Goal: Transaction & Acquisition: Purchase product/service

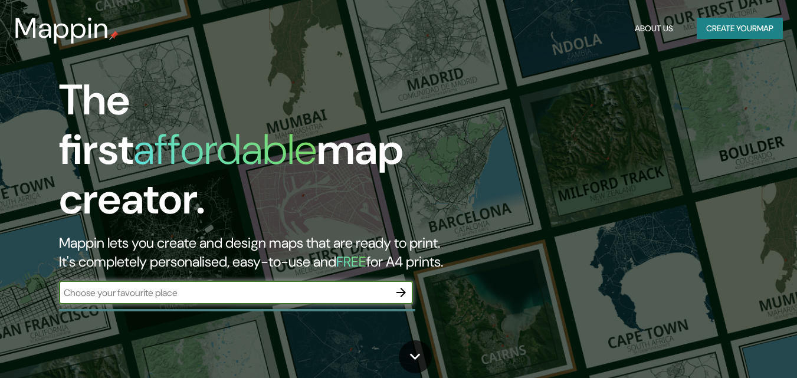
click at [145, 286] on input "text" at bounding box center [224, 293] width 330 height 14
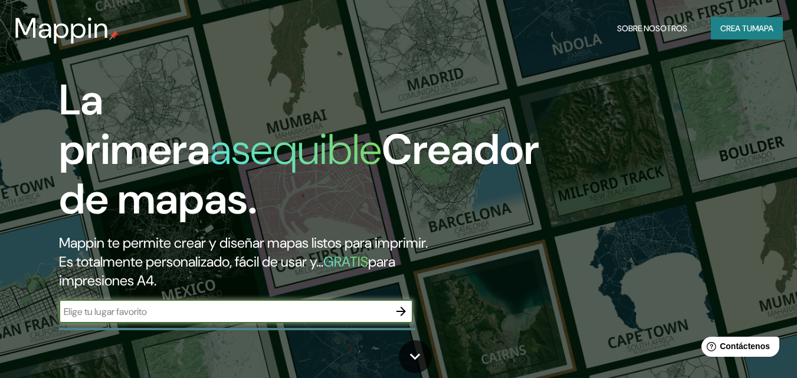
click at [207, 316] on input "text" at bounding box center [224, 312] width 330 height 14
type input "[GEOGRAPHIC_DATA]"
click at [768, 24] on font "mapa" at bounding box center [762, 28] width 21 height 11
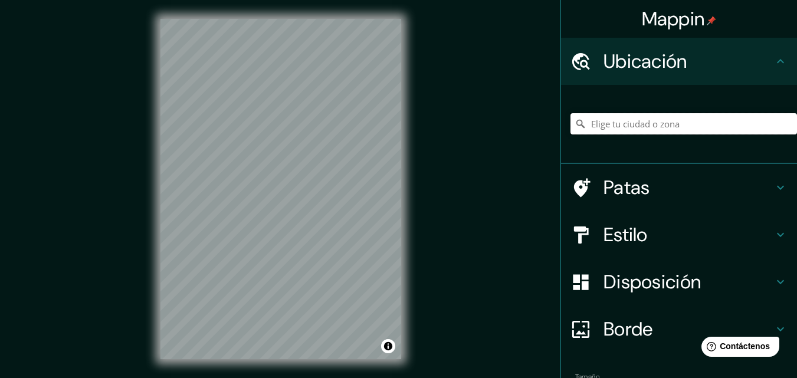
click at [640, 130] on input "Elige tu ciudad o zona" at bounding box center [683, 123] width 226 height 21
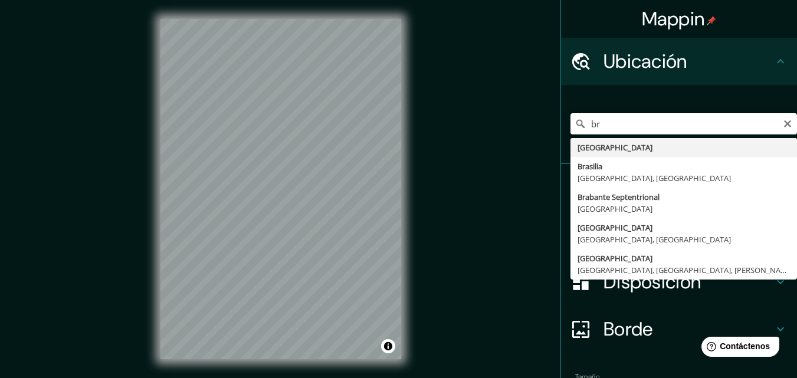
drag, startPoint x: 632, startPoint y: 143, endPoint x: 529, endPoint y: 168, distance: 105.4
type input "[GEOGRAPHIC_DATA]"
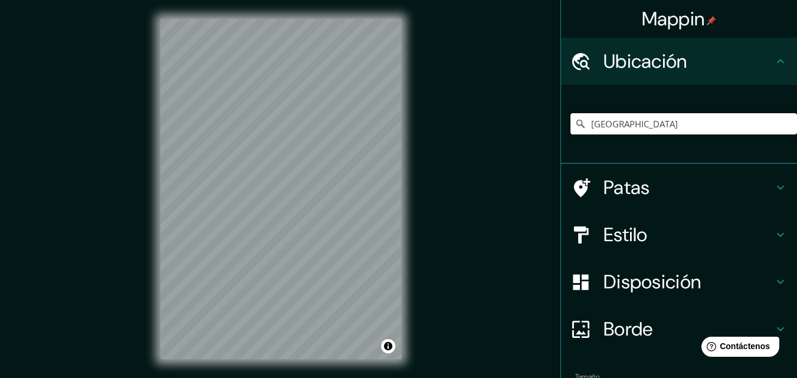
click at [674, 234] on h4 "Estilo" at bounding box center [688, 235] width 170 height 24
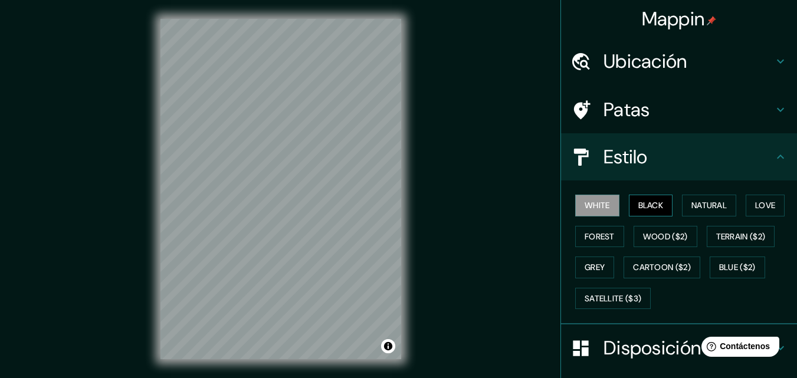
click at [663, 211] on button "Black" at bounding box center [651, 206] width 44 height 22
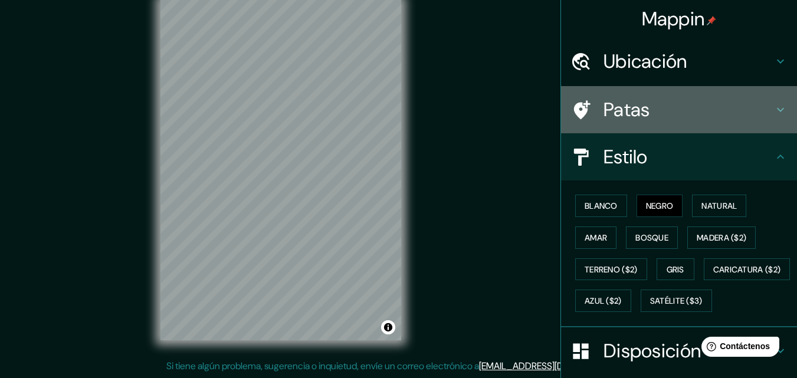
click at [640, 110] on font "Patas" at bounding box center [626, 109] width 47 height 25
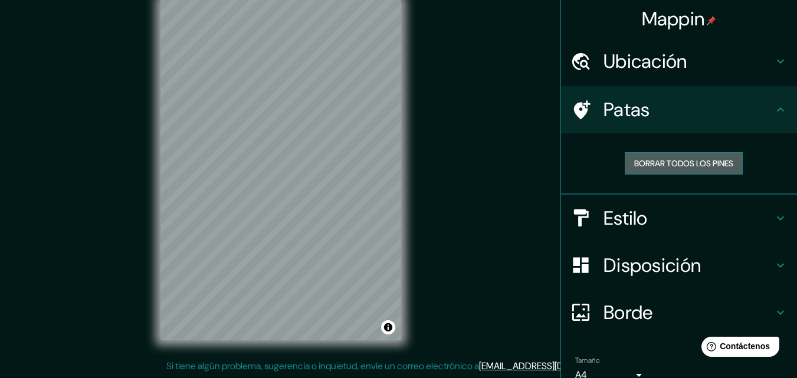
click at [634, 166] on font "Borrar todos los pines" at bounding box center [683, 163] width 99 height 11
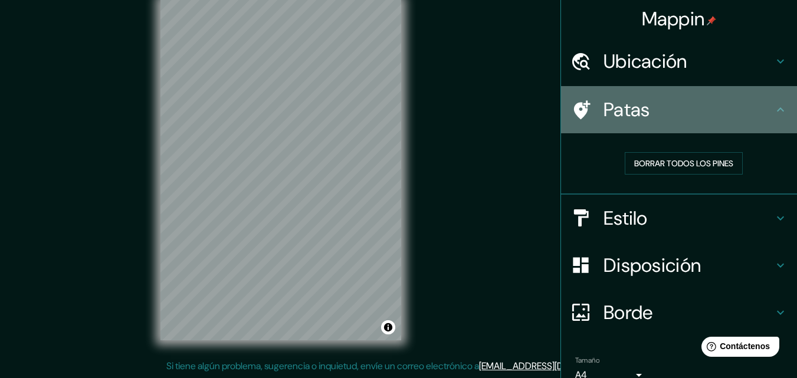
click at [561, 122] on div "Patas" at bounding box center [679, 109] width 236 height 47
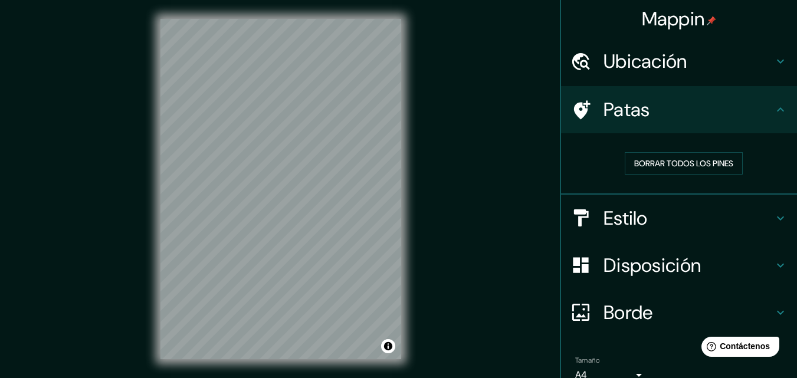
click at [682, 216] on h4 "Estilo" at bounding box center [688, 218] width 170 height 24
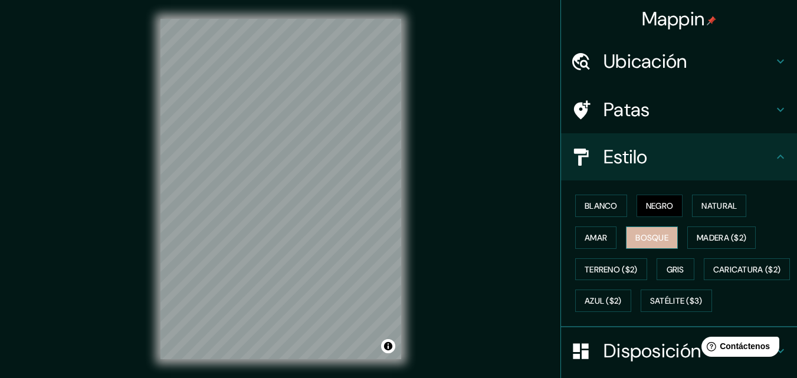
click at [635, 238] on font "Bosque" at bounding box center [651, 237] width 33 height 11
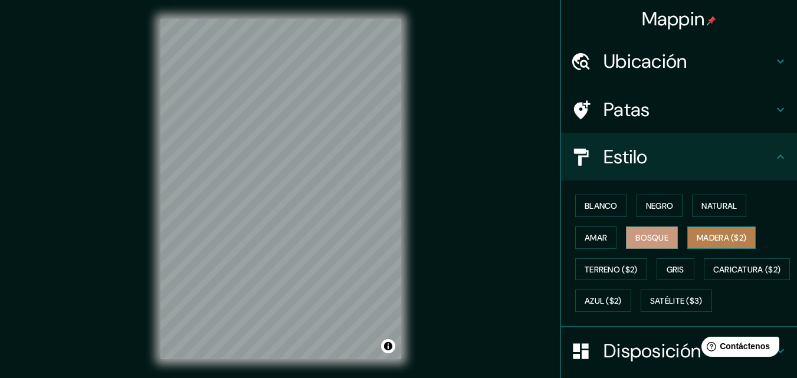
click at [697, 241] on font "Madera ($2)" at bounding box center [722, 237] width 50 height 11
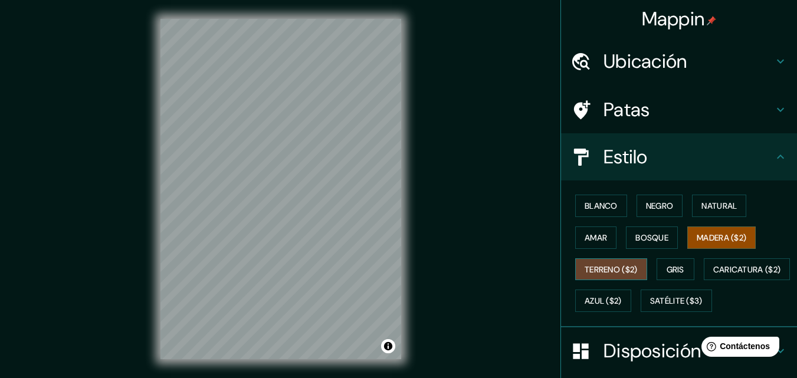
click at [618, 269] on font "Terreno ($2)" at bounding box center [611, 269] width 53 height 11
click at [659, 270] on button "Gris" at bounding box center [675, 269] width 38 height 22
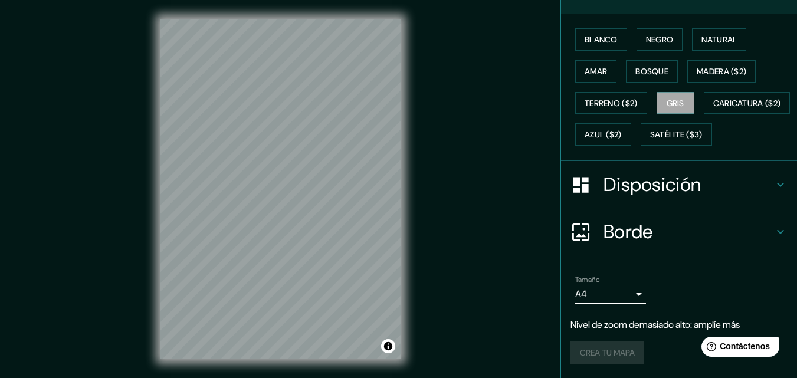
scroll to position [177, 0]
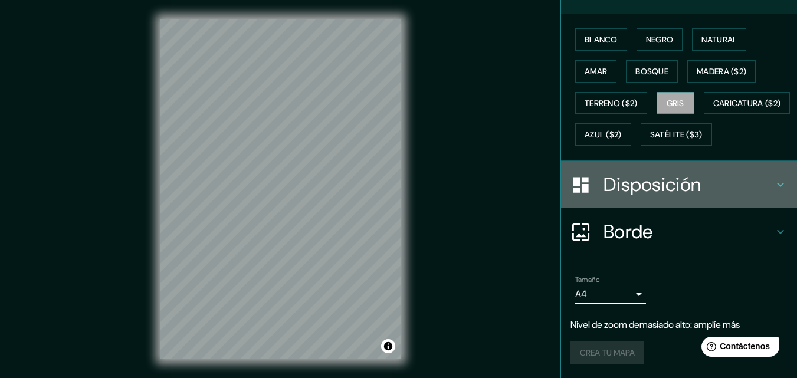
click at [641, 197] on font "Disposición" at bounding box center [651, 184] width 97 height 25
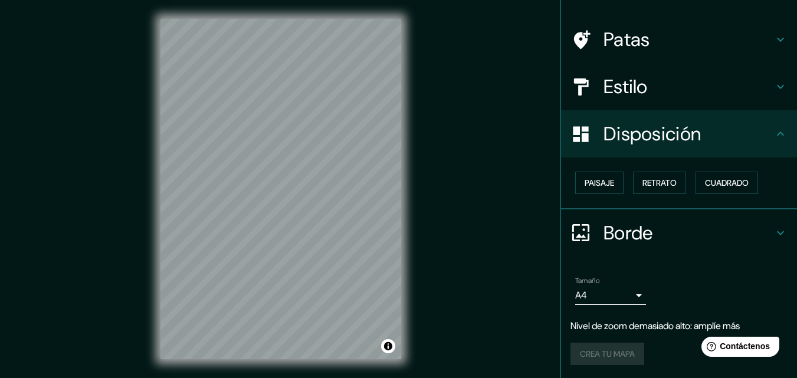
scroll to position [71, 0]
click at [592, 189] on font "Paisaje" at bounding box center [599, 182] width 29 height 15
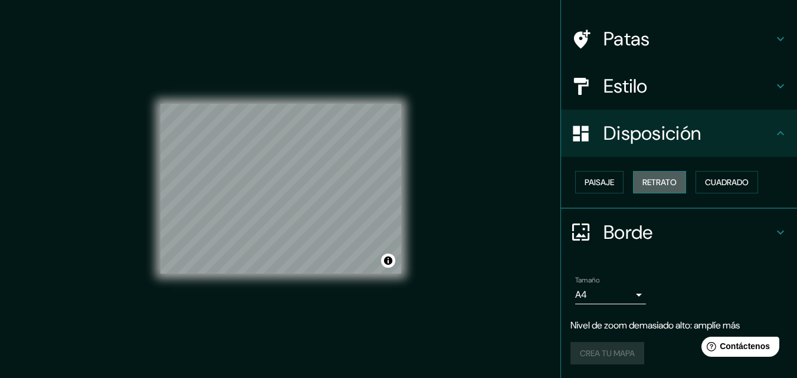
click at [642, 189] on font "Retrato" at bounding box center [659, 182] width 34 height 15
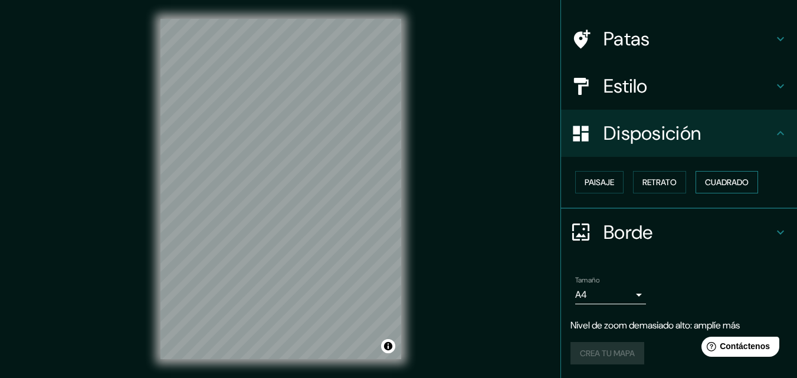
click at [725, 186] on font "Cuadrado" at bounding box center [727, 182] width 44 height 11
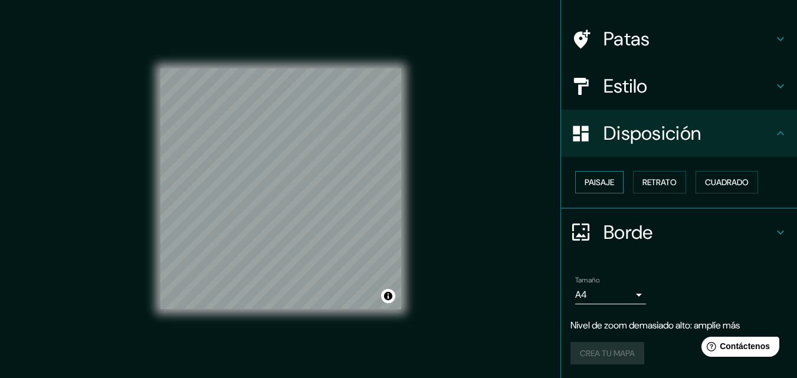
click at [585, 186] on font "Paisaje" at bounding box center [599, 182] width 29 height 11
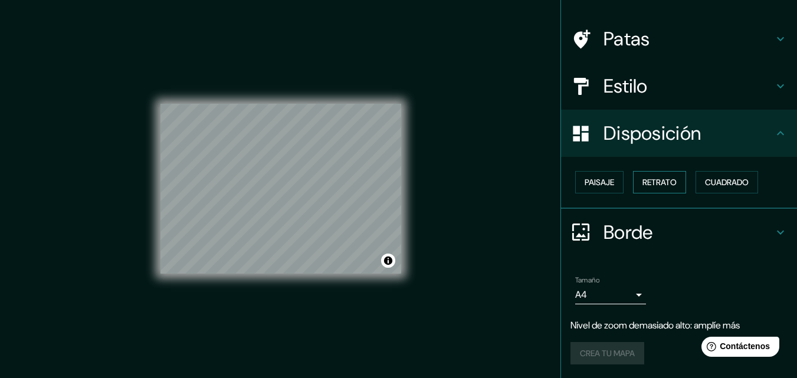
click at [645, 180] on font "Retrato" at bounding box center [659, 182] width 34 height 11
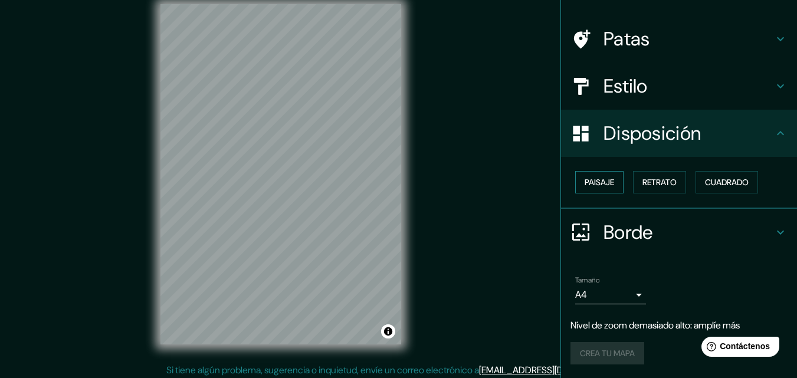
scroll to position [19, 0]
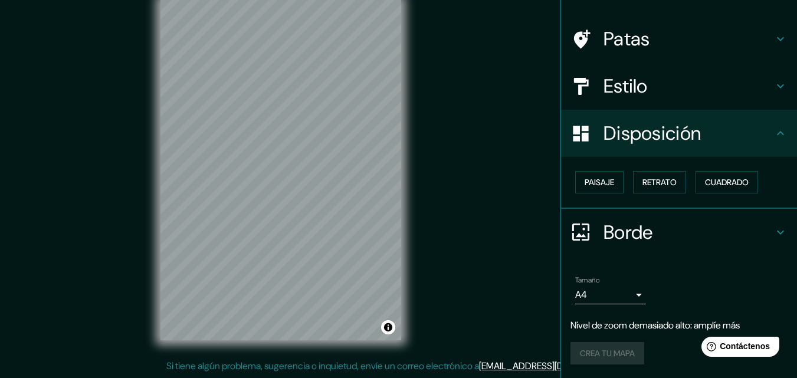
click at [615, 356] on div "Crea tu mapa" at bounding box center [678, 353] width 217 height 22
click at [619, 293] on body "Mappin Ubicación Brasil Patas Estilo Disposición Paisaje Retrato Cuadrado Borde…" at bounding box center [398, 170] width 797 height 378
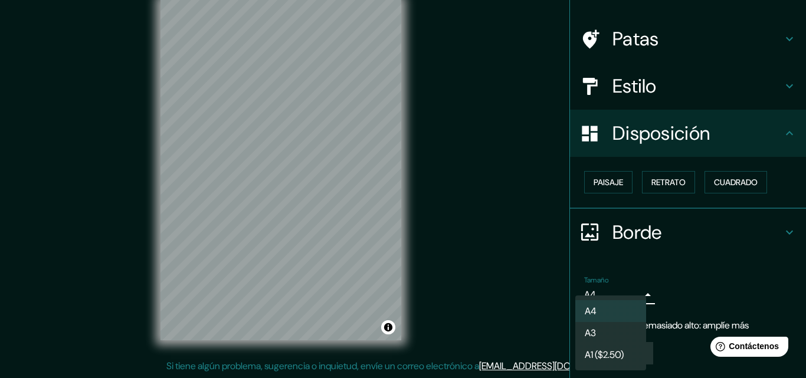
drag, startPoint x: 635, startPoint y: 237, endPoint x: 642, endPoint y: 242, distance: 9.3
click at [640, 240] on div at bounding box center [403, 189] width 806 height 378
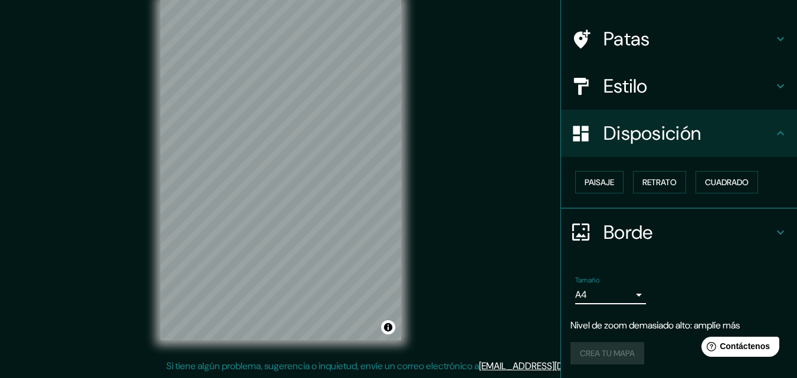
click at [626, 334] on div "Tamaño A4 single Nivel de zoom demasiado alto: amplíe más Crea tu mapa" at bounding box center [678, 322] width 217 height 103
click at [592, 356] on div "Crea tu mapa" at bounding box center [678, 353] width 217 height 22
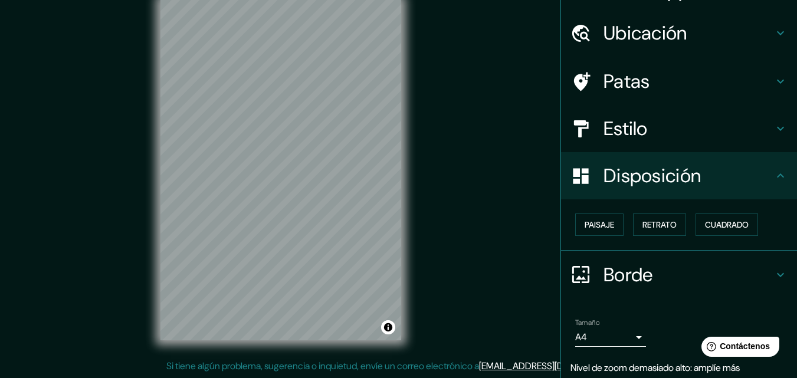
scroll to position [0, 0]
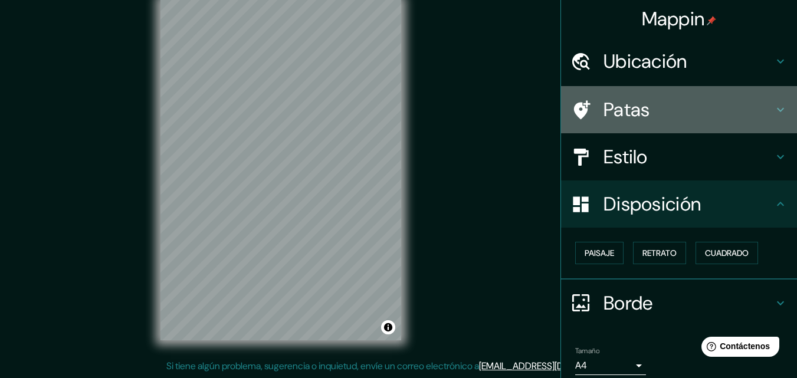
click at [674, 106] on h4 "Patas" at bounding box center [688, 110] width 170 height 24
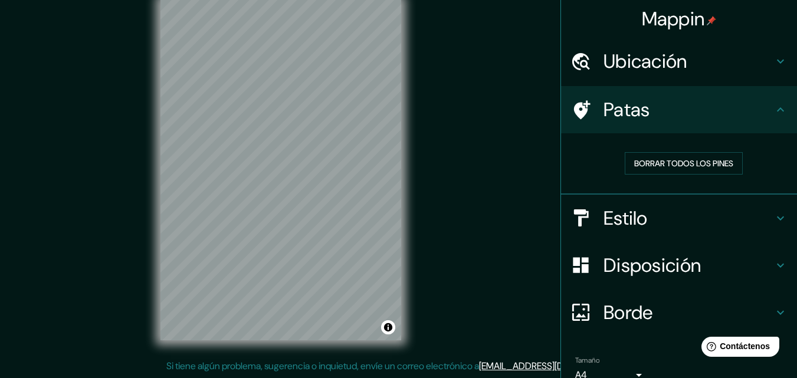
click at [672, 208] on h4 "Estilo" at bounding box center [688, 218] width 170 height 24
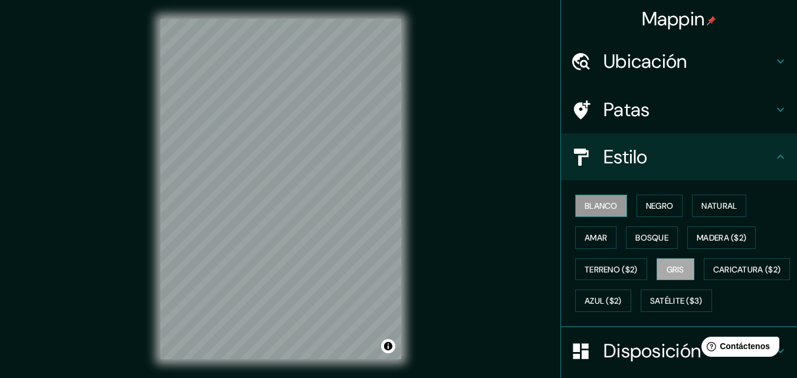
click at [596, 211] on font "Blanco" at bounding box center [601, 206] width 33 height 11
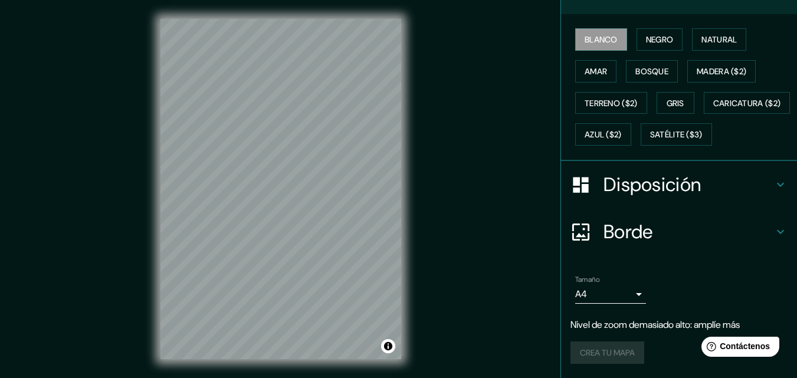
scroll to position [19, 0]
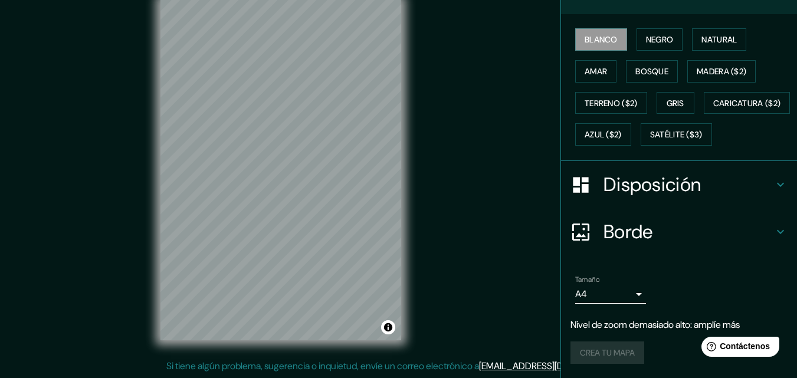
click at [606, 360] on div "Crea tu mapa" at bounding box center [678, 353] width 217 height 22
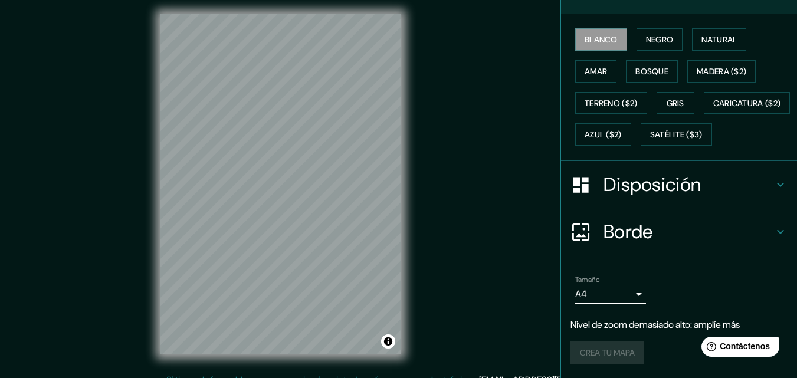
scroll to position [0, 0]
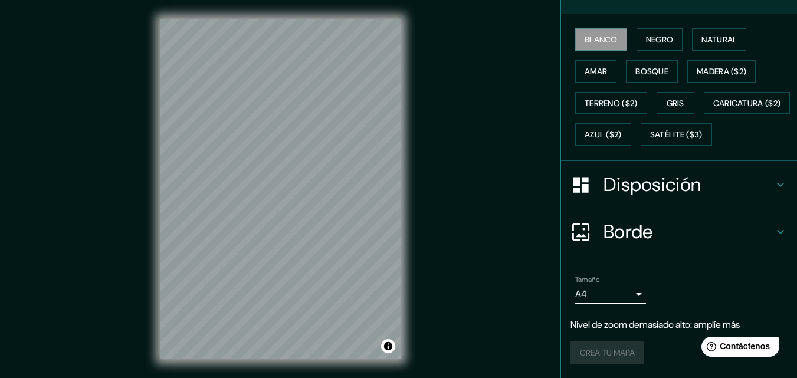
click at [361, 0] on html "Mappin Ubicación Brasil Patas Estilo Blanco Negro Natural [PERSON_NAME] ($2) Te…" at bounding box center [398, 189] width 797 height 378
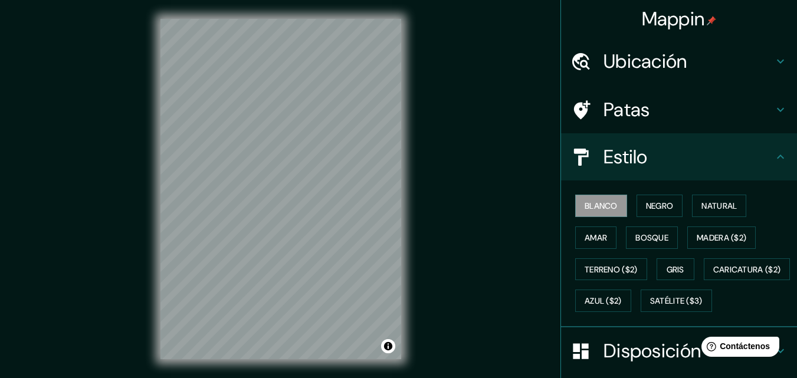
click at [649, 65] on font "Ubicación" at bounding box center [645, 61] width 84 height 25
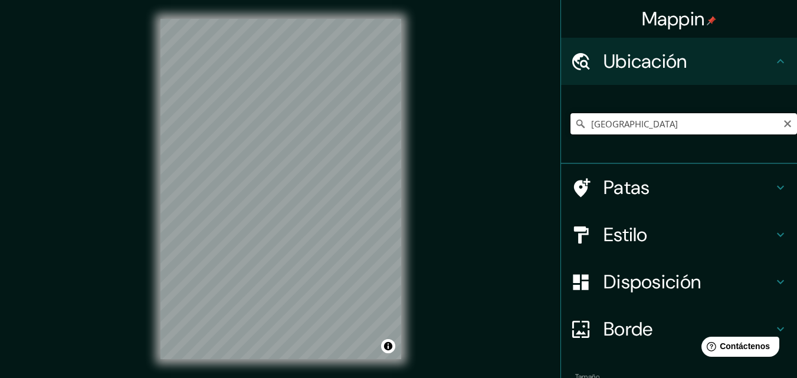
click at [641, 124] on input "[GEOGRAPHIC_DATA]" at bounding box center [683, 123] width 226 height 21
drag, startPoint x: 641, startPoint y: 124, endPoint x: 580, endPoint y: 133, distance: 61.4
click at [580, 133] on input "[GEOGRAPHIC_DATA]" at bounding box center [683, 123] width 226 height 21
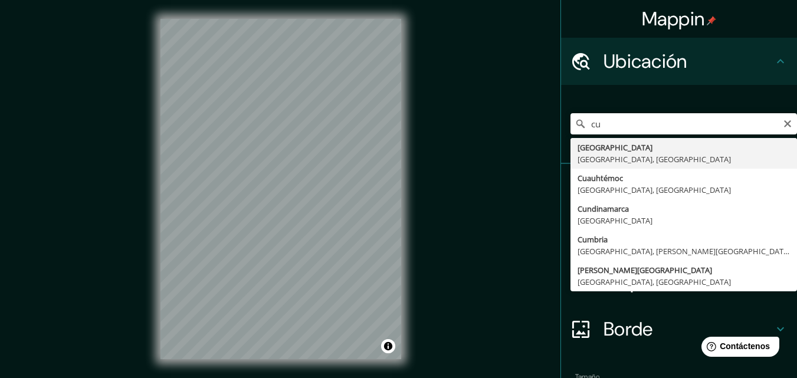
type input "[GEOGRAPHIC_DATA], [GEOGRAPHIC_DATA], [GEOGRAPHIC_DATA]"
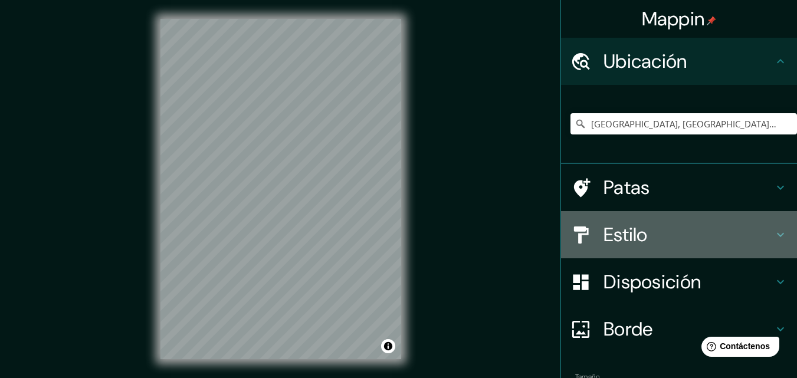
click at [626, 231] on font "Estilo" at bounding box center [625, 234] width 44 height 25
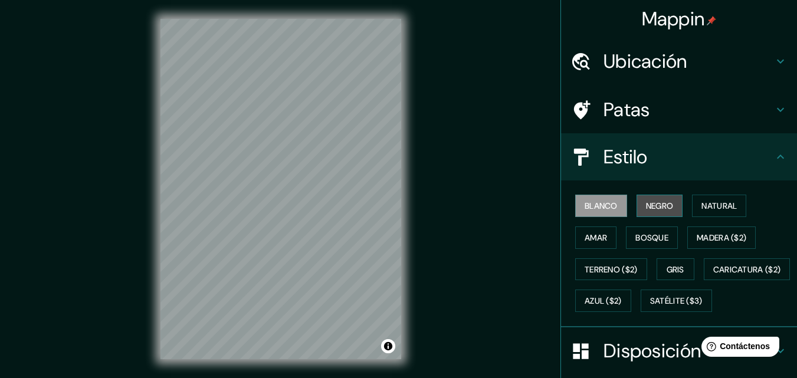
click at [664, 203] on font "Negro" at bounding box center [660, 206] width 28 height 11
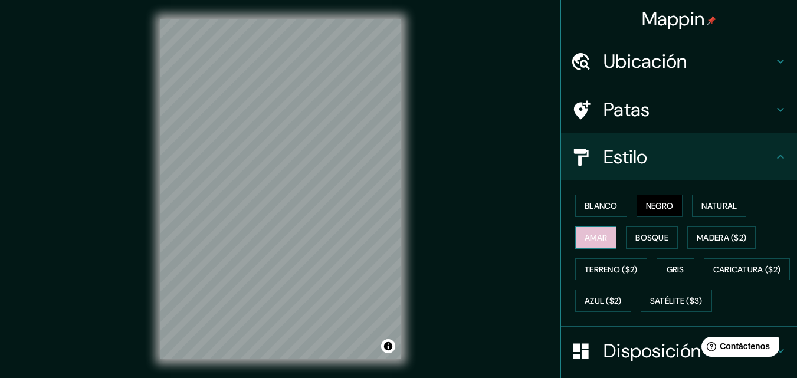
click at [600, 235] on button "Amar" at bounding box center [595, 237] width 41 height 22
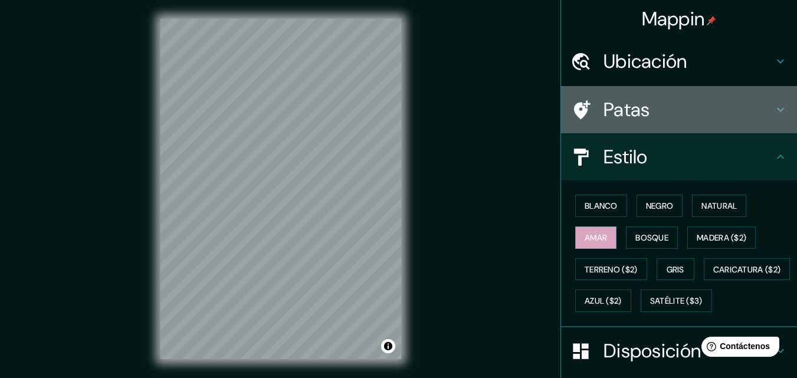
click at [603, 115] on font "Patas" at bounding box center [626, 109] width 47 height 25
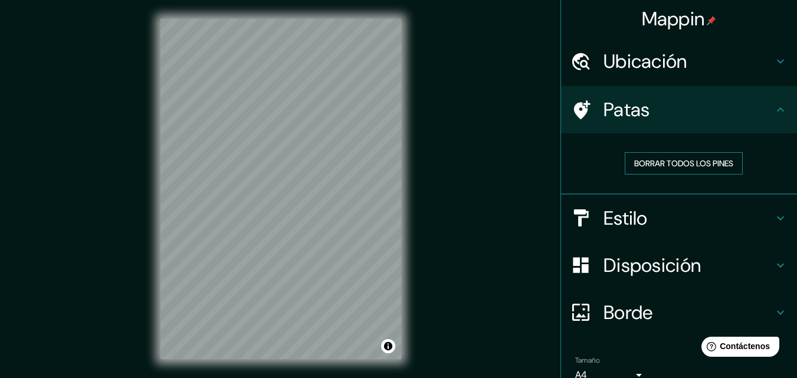
click at [654, 157] on font "Borrar todos los pines" at bounding box center [683, 163] width 99 height 15
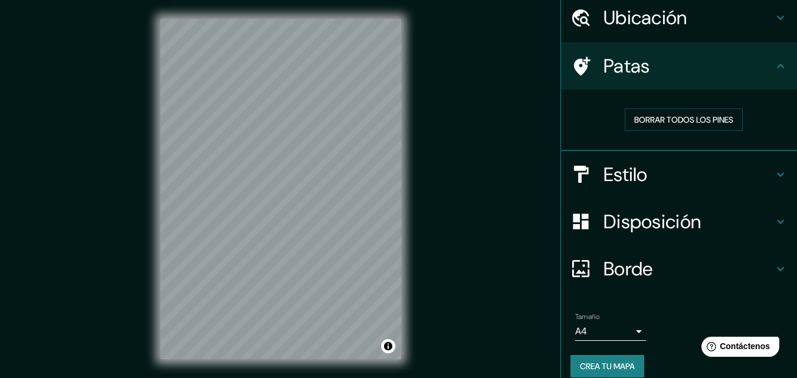
scroll to position [57, 0]
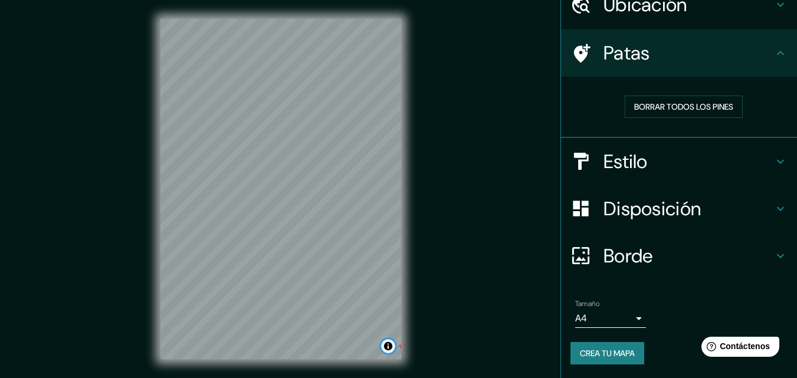
click at [390, 348] on button "Activar o desactivar atribución" at bounding box center [388, 346] width 14 height 14
click at [390, 346] on button "Activar o desactivar atribución" at bounding box center [388, 346] width 14 height 14
click at [600, 352] on font "Crea tu mapa" at bounding box center [607, 353] width 55 height 11
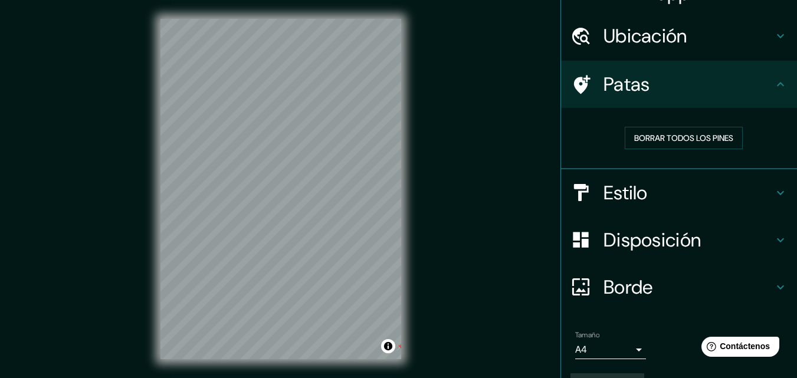
scroll to position [0, 0]
